Goal: Find specific page/section: Find specific page/section

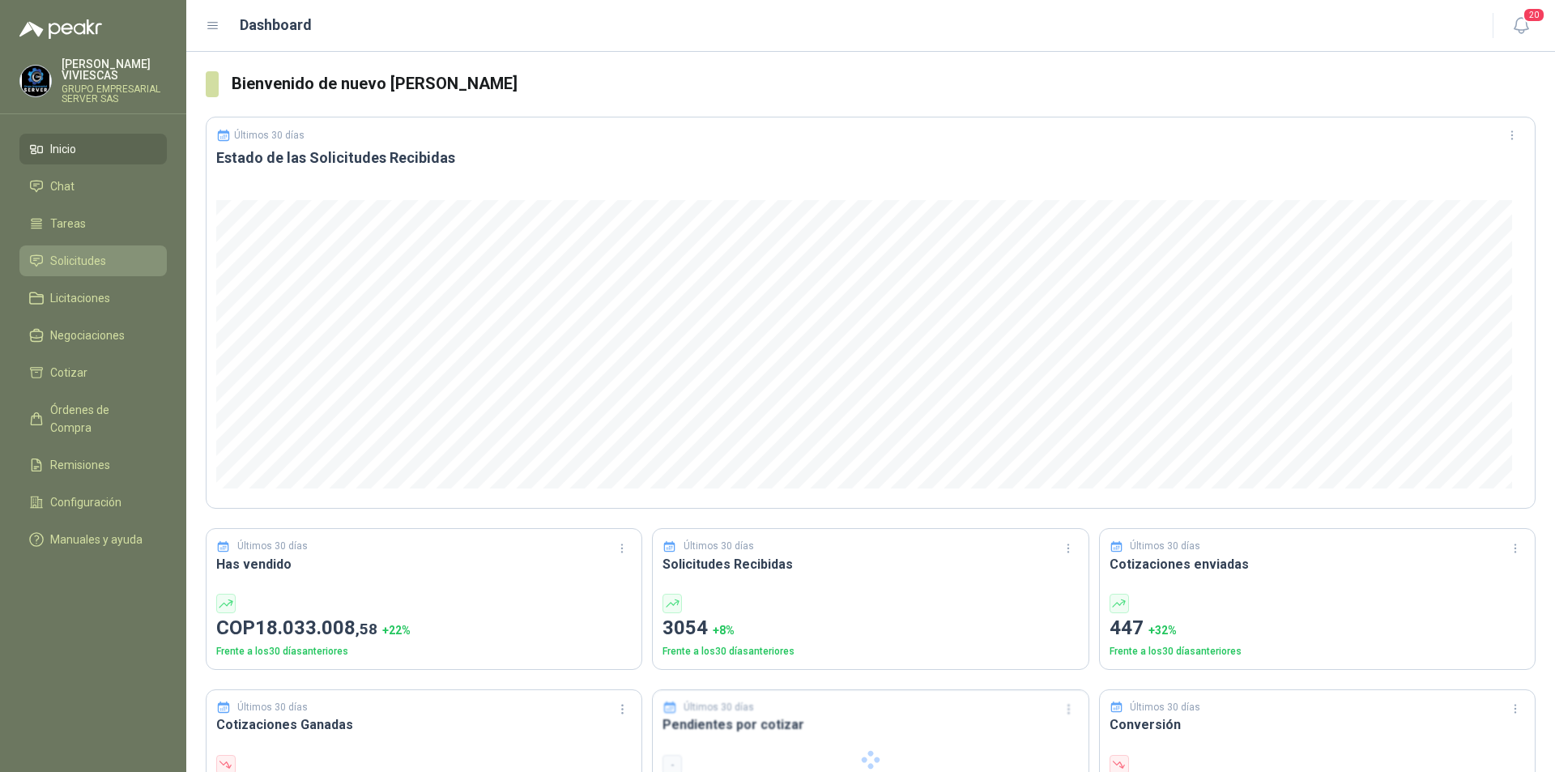
click at [79, 267] on span "Solicitudes" at bounding box center [78, 261] width 56 height 18
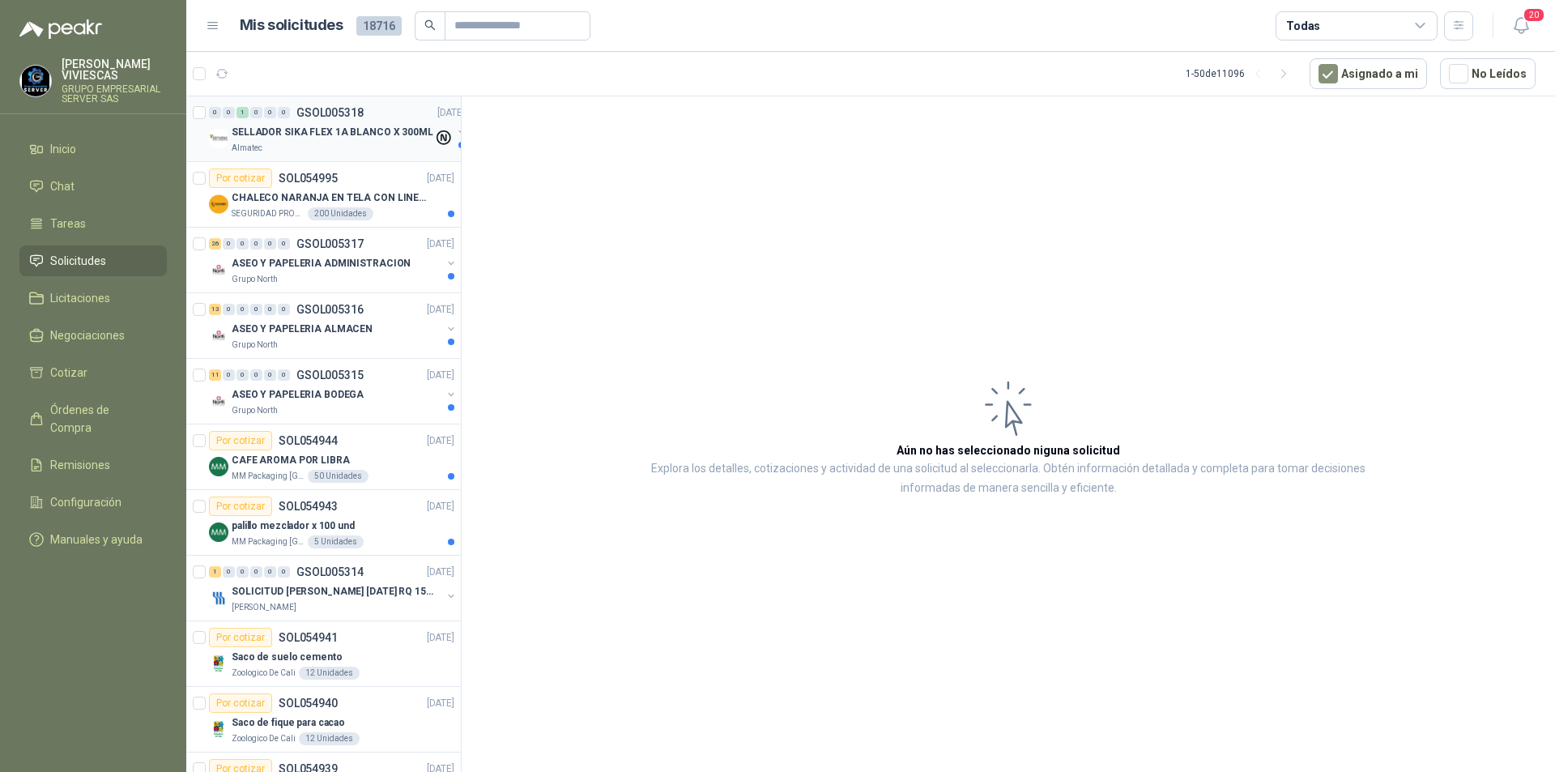
click at [326, 134] on p "SELLADOR SIKA FLEX 1A BLANCO X 300ML" at bounding box center [333, 132] width 202 height 15
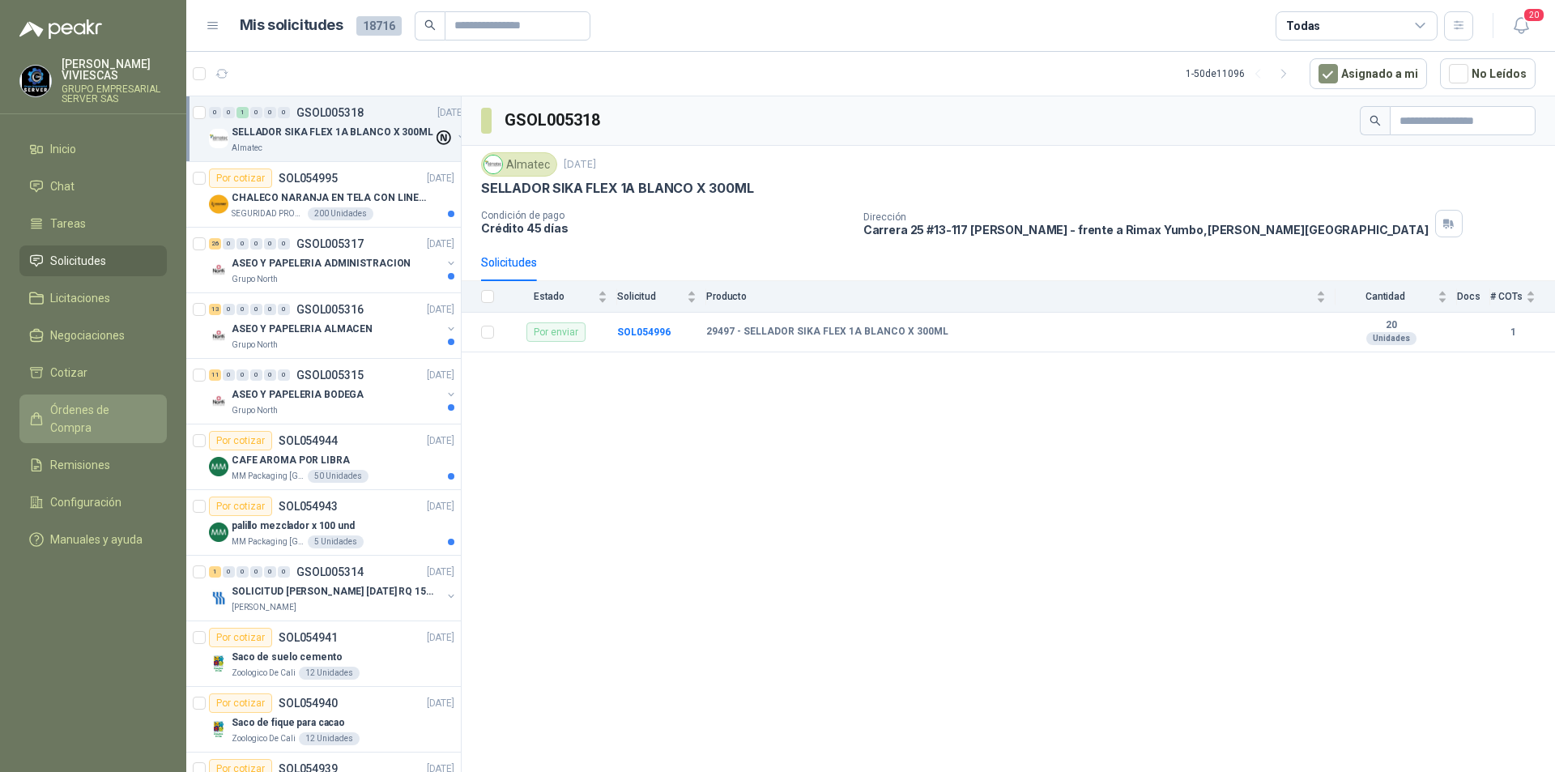
click at [136, 404] on span "Órdenes de Compra" at bounding box center [100, 419] width 101 height 36
